Goal: Navigation & Orientation: Find specific page/section

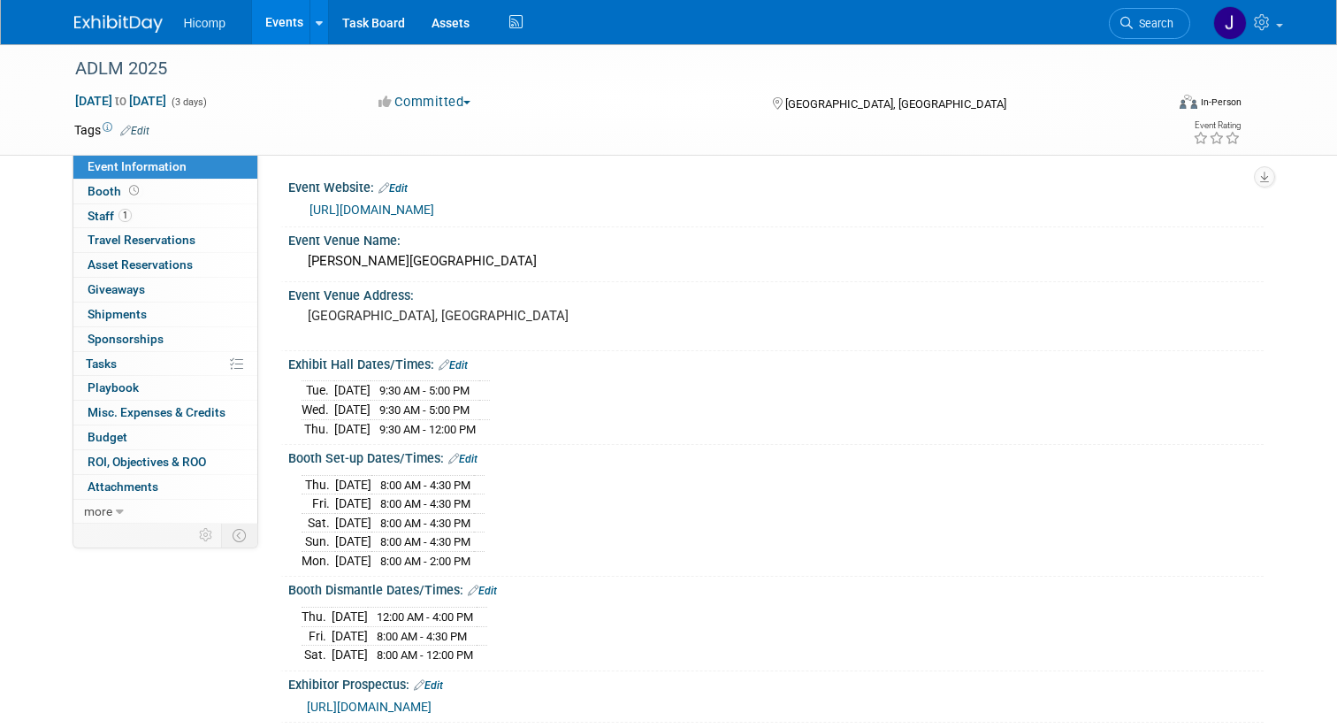
click at [212, 25] on span "Hicomp" at bounding box center [205, 23] width 42 height 14
click at [295, 19] on link "Events" at bounding box center [284, 22] width 65 height 44
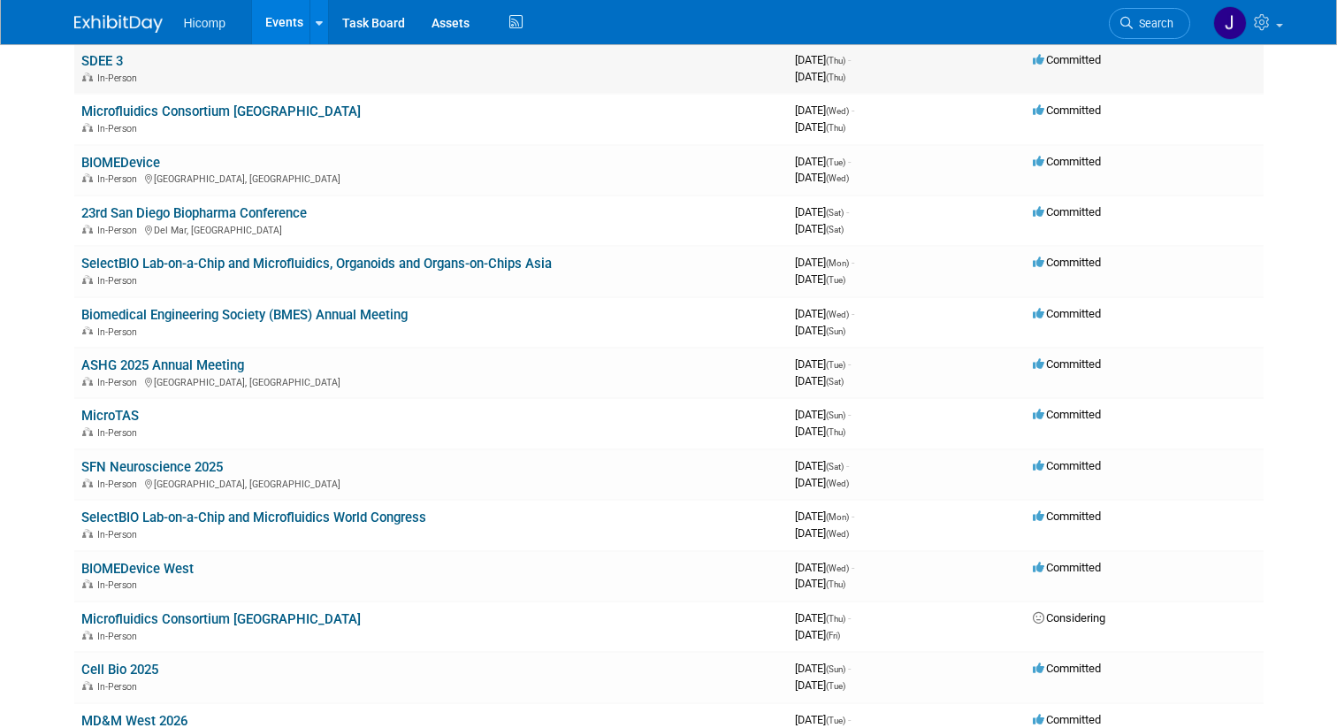
scroll to position [151, 0]
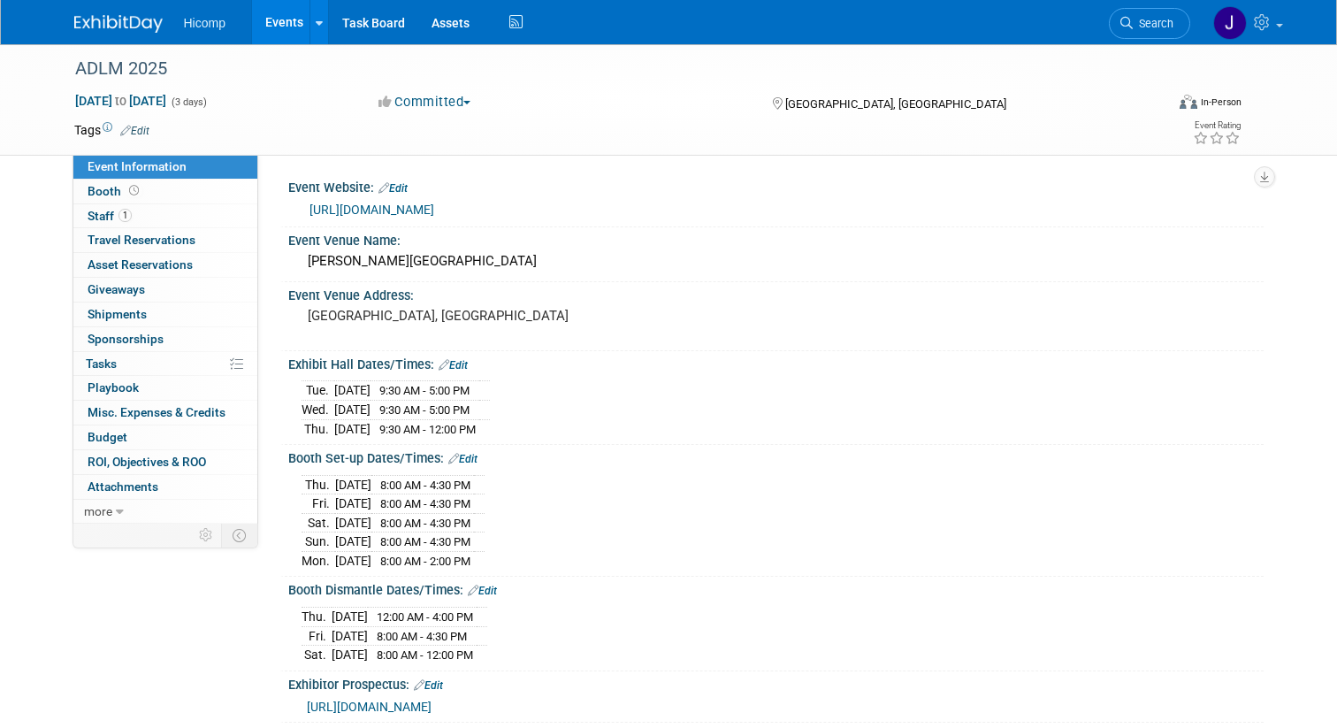
click at [285, 22] on link "Events" at bounding box center [284, 22] width 65 height 44
